Goal: Find specific page/section: Find specific page/section

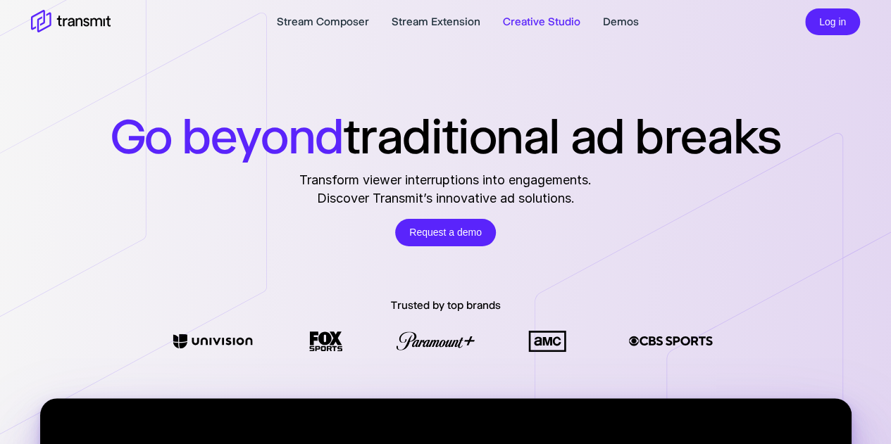
click at [523, 22] on link "Creative Studio" at bounding box center [541, 21] width 77 height 17
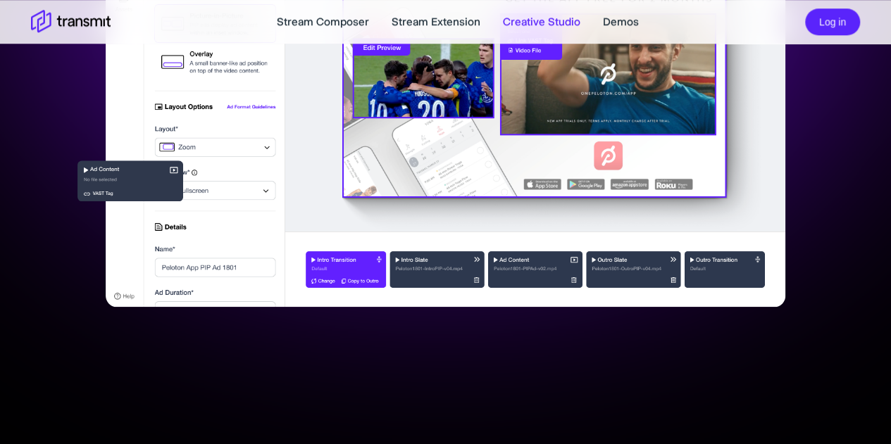
scroll to position [553, 0]
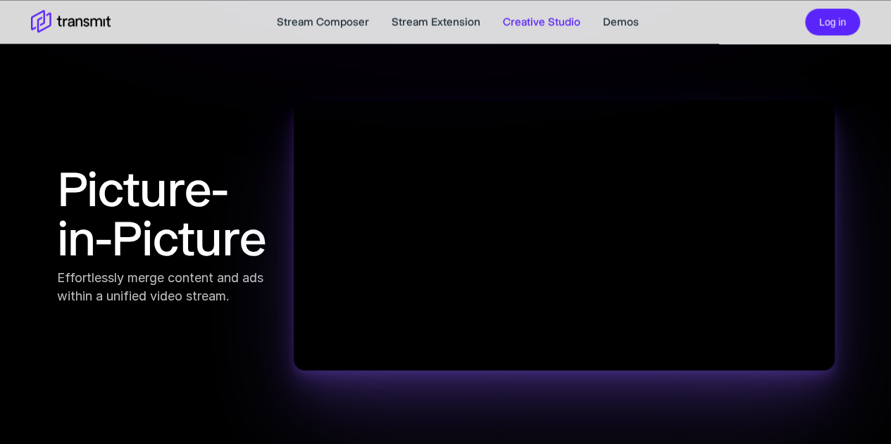
scroll to position [946, 0]
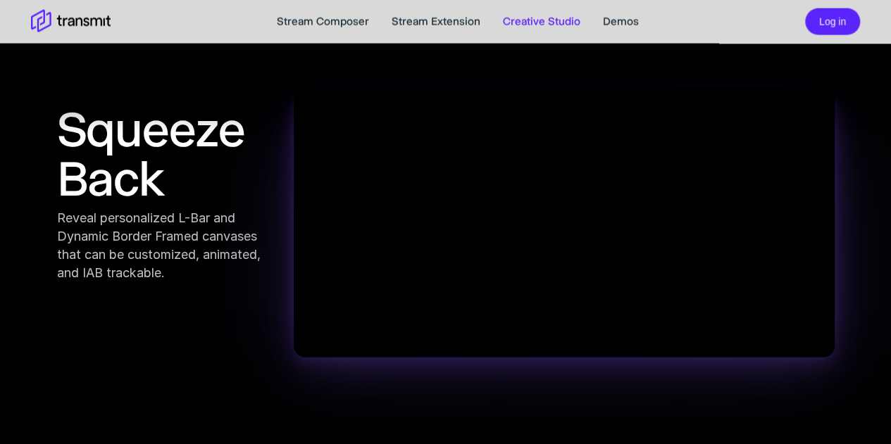
scroll to position [1434, 0]
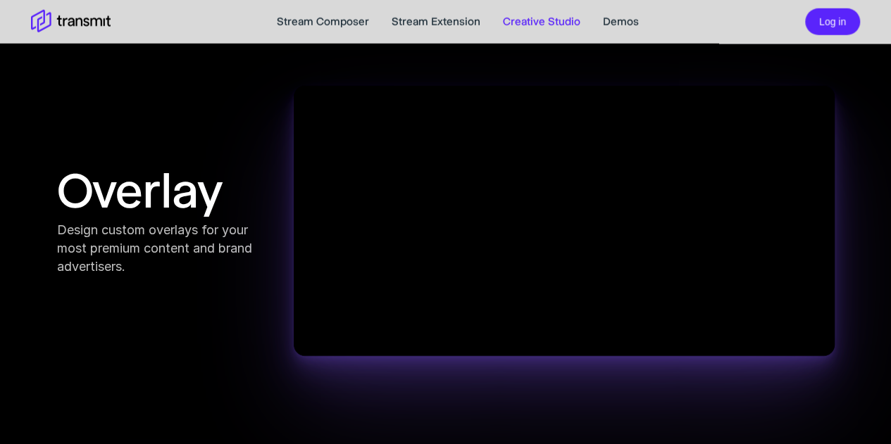
scroll to position [1852, 0]
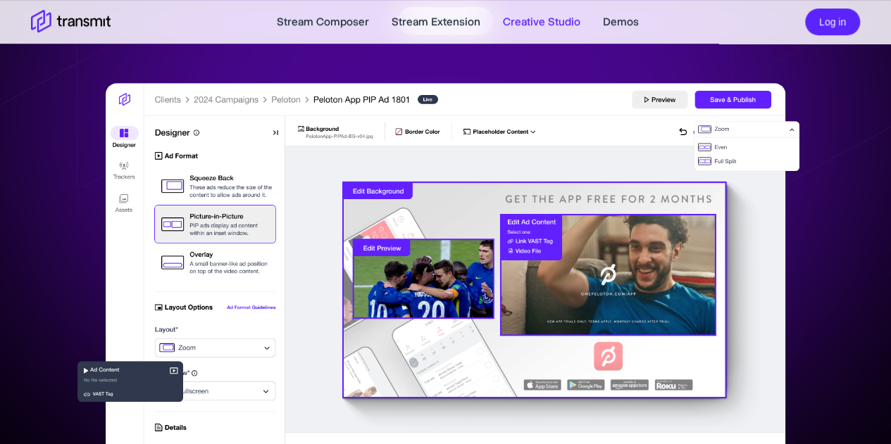
scroll to position [352, 0]
click at [302, 23] on link "Stream Composer" at bounding box center [323, 21] width 92 height 17
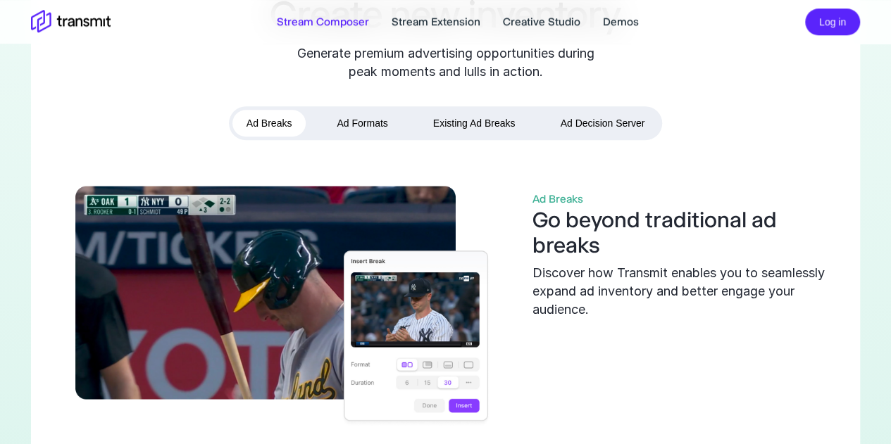
scroll to position [571, 0]
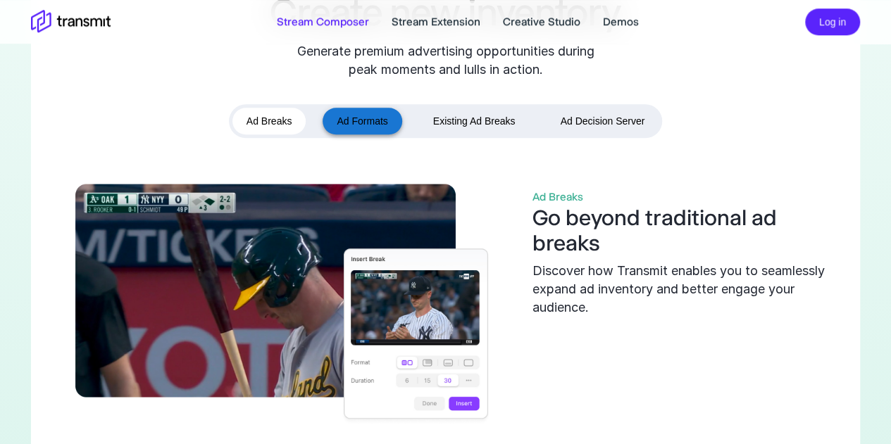
click at [359, 115] on button "Ad Formats" at bounding box center [362, 121] width 79 height 27
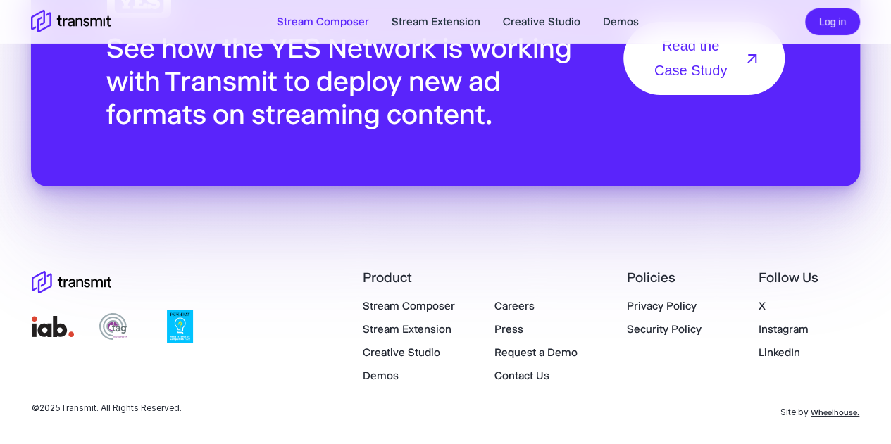
scroll to position [2382, 0]
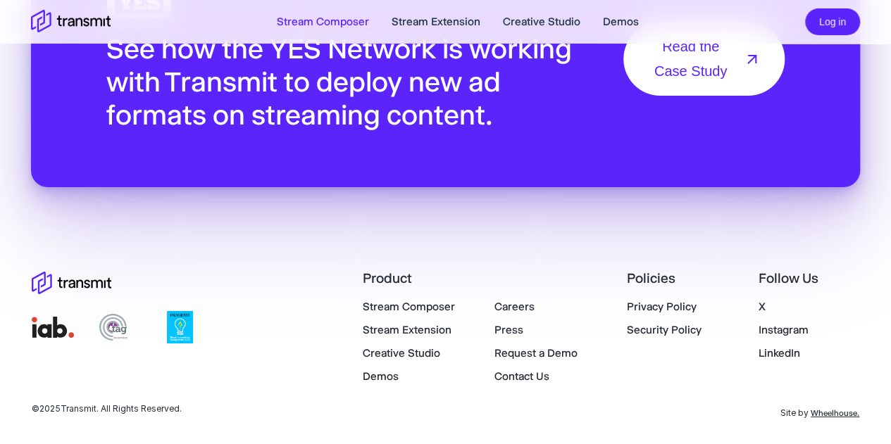
click at [444, 305] on link "Stream Composer" at bounding box center [409, 306] width 92 height 13
drag, startPoint x: 412, startPoint y: 326, endPoint x: 389, endPoint y: 327, distance: 23.3
click at [389, 327] on link "Stream Extension" at bounding box center [407, 329] width 89 height 13
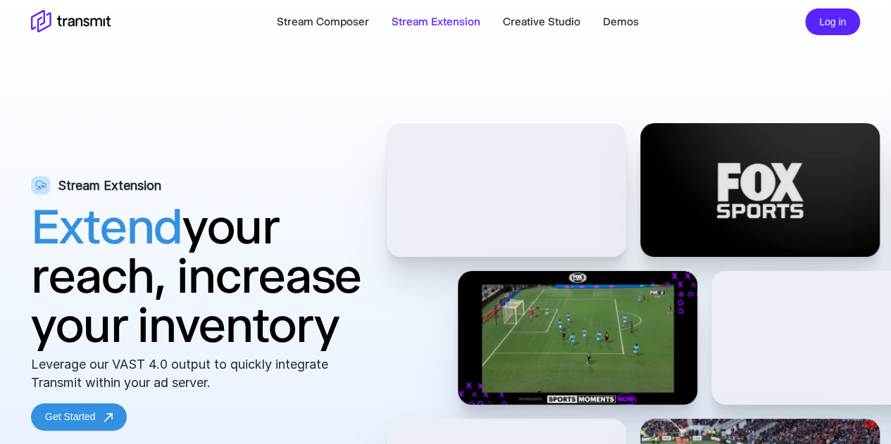
click at [285, 374] on div "Leverage our VAST 4.0 output to quickly integrate Transmit within your ad serve…" at bounding box center [189, 374] width 317 height 37
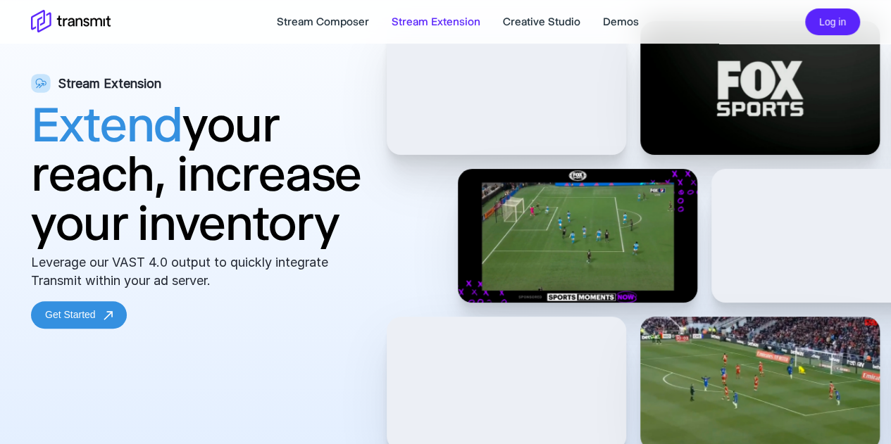
scroll to position [95, 0]
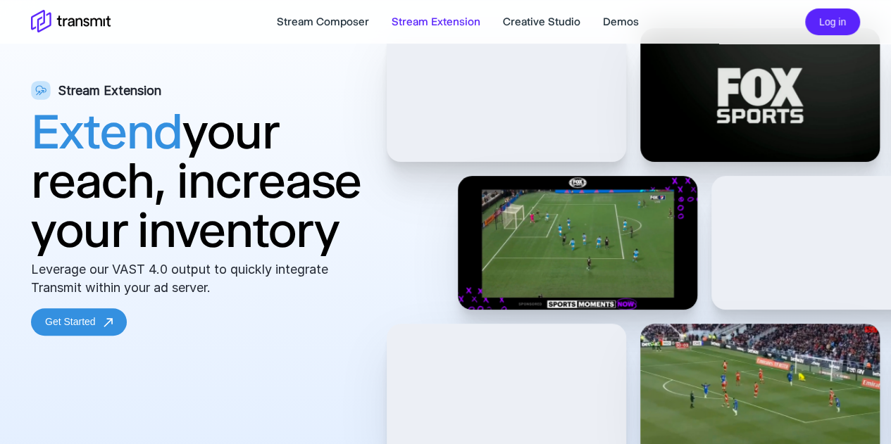
click at [378, 365] on div "Stream Extension Extend your reach, increase your inventory Leverage our VAST 4…" at bounding box center [445, 268] width 891 height 480
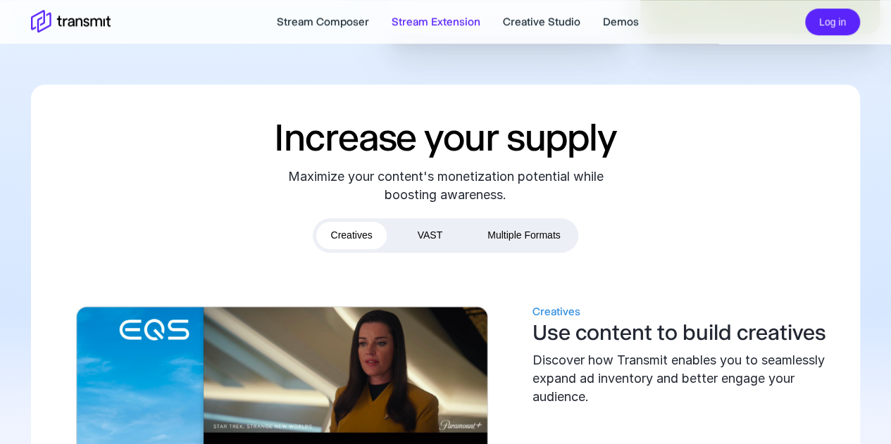
scroll to position [0, 0]
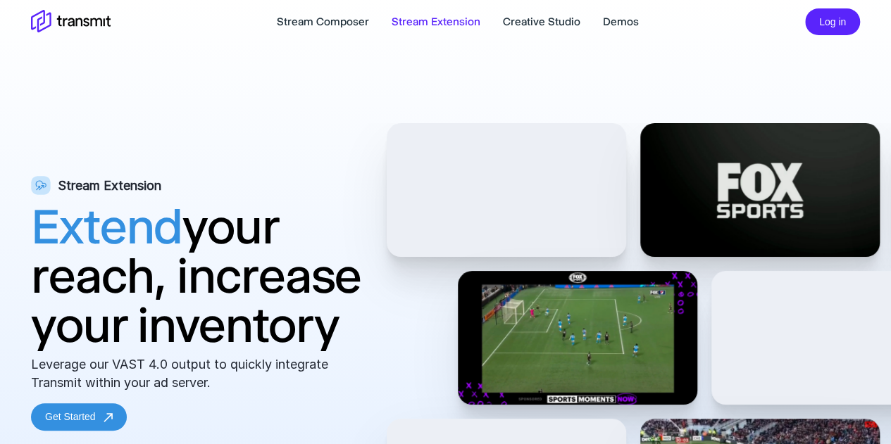
click at [532, 6] on div "Stream Composer Stream Extension Creative Studio Demos Log in" at bounding box center [445, 22] width 857 height 32
click at [524, 15] on link "Creative Studio" at bounding box center [541, 21] width 77 height 17
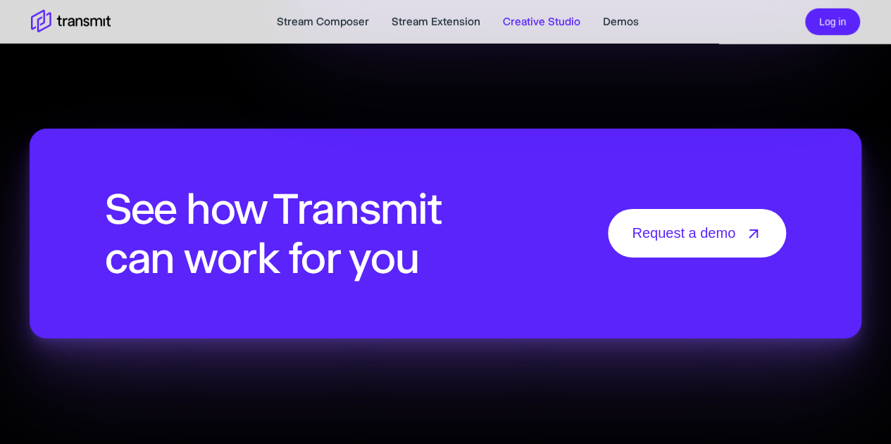
scroll to position [2207, 0]
